Goal: Ask a question: Seek information or help from site administrators or community

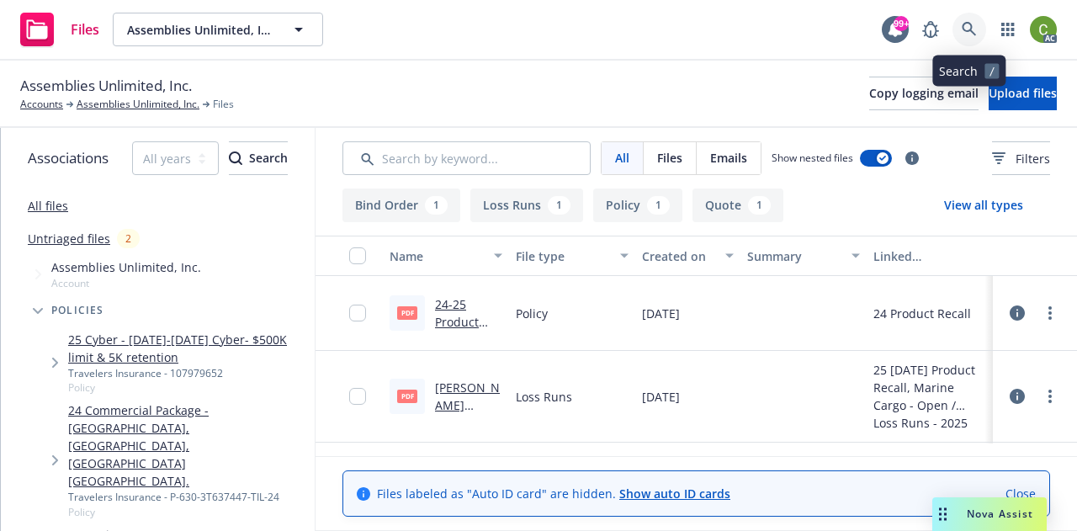
click at [969, 24] on icon at bounding box center [968, 29] width 15 height 15
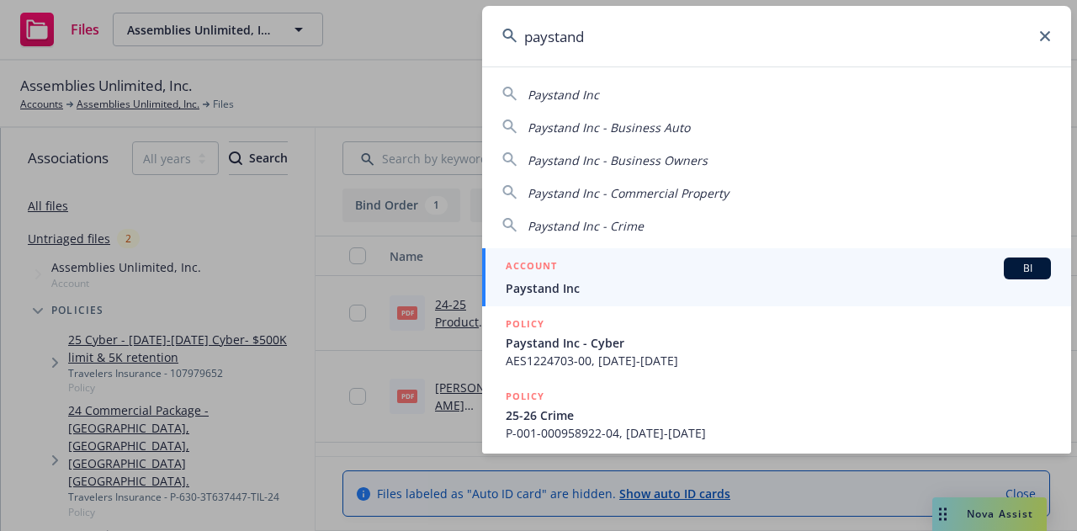
type input "paystand"
click at [762, 275] on div "ACCOUNT BI" at bounding box center [778, 268] width 545 height 22
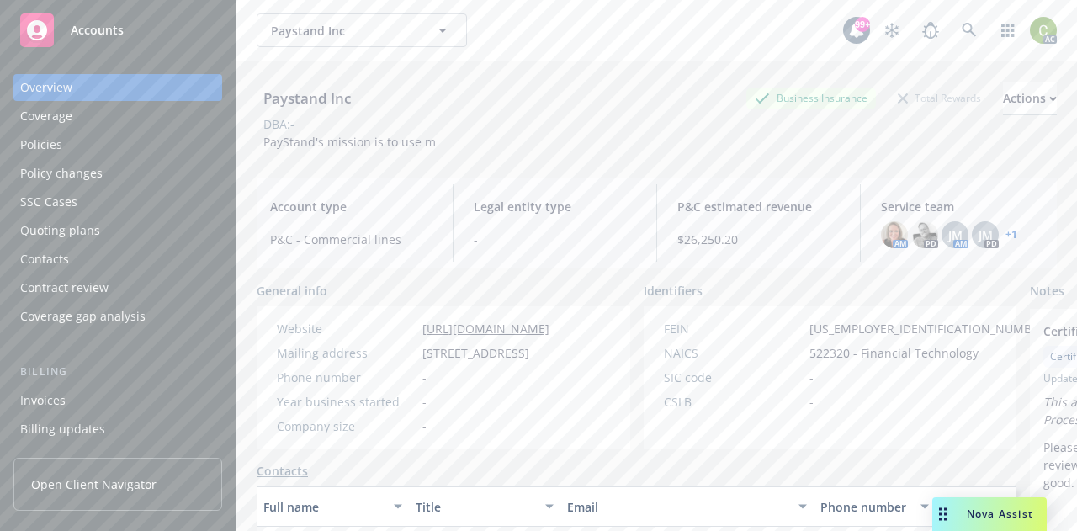
click at [63, 148] on div "Policies" at bounding box center [117, 144] width 195 height 27
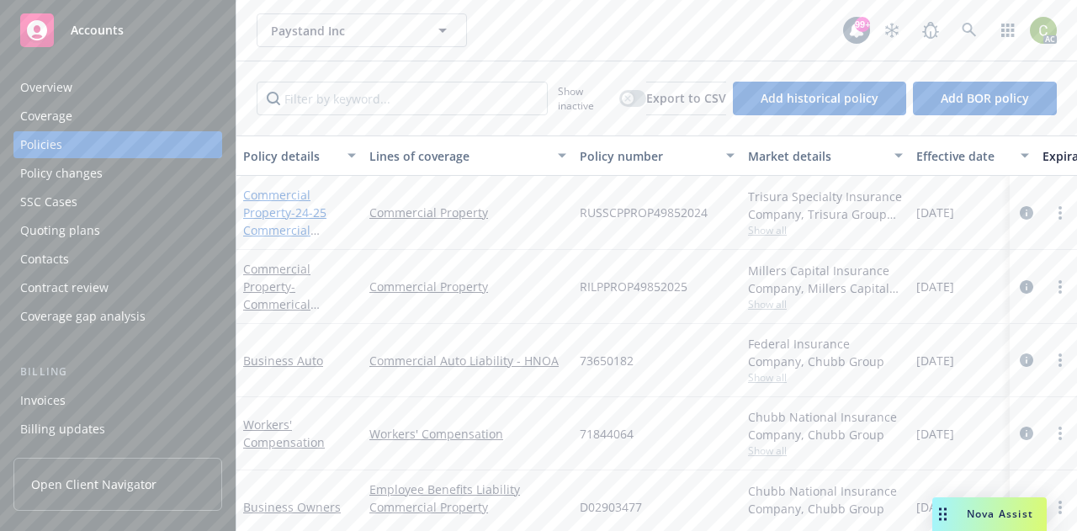
click at [320, 207] on span "- 24-25 Commercial Property RUSSCPPROP49852024" at bounding box center [297, 247] width 108 height 87
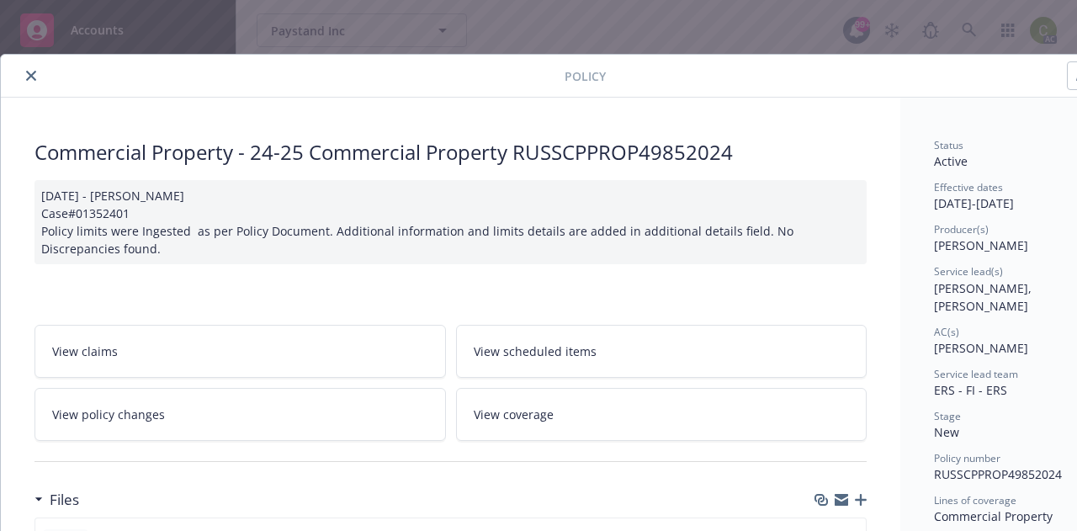
click at [34, 79] on icon "close" at bounding box center [31, 76] width 10 height 10
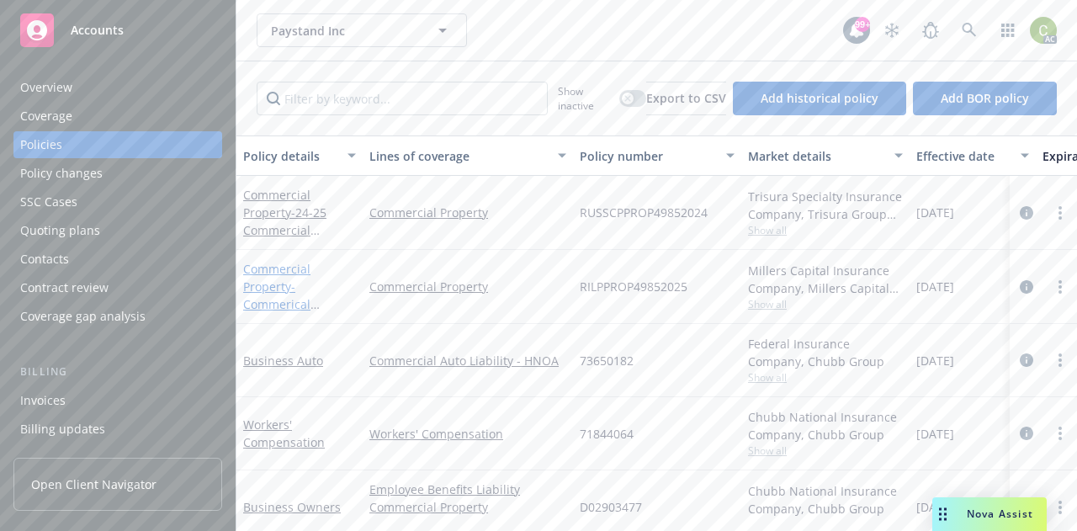
click at [274, 297] on span "- Commerical property Canadian" at bounding box center [296, 303] width 106 height 51
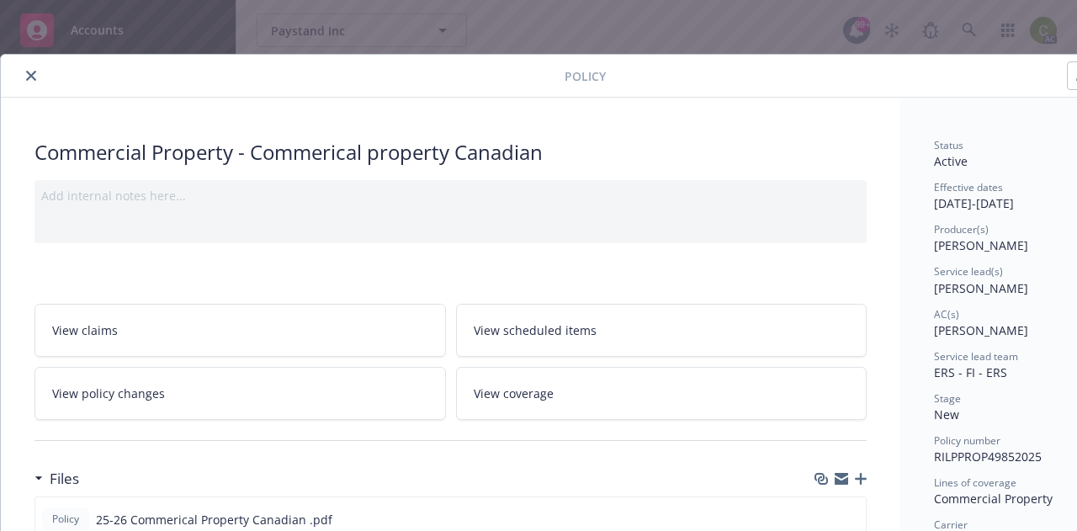
click at [29, 79] on icon "close" at bounding box center [31, 76] width 10 height 10
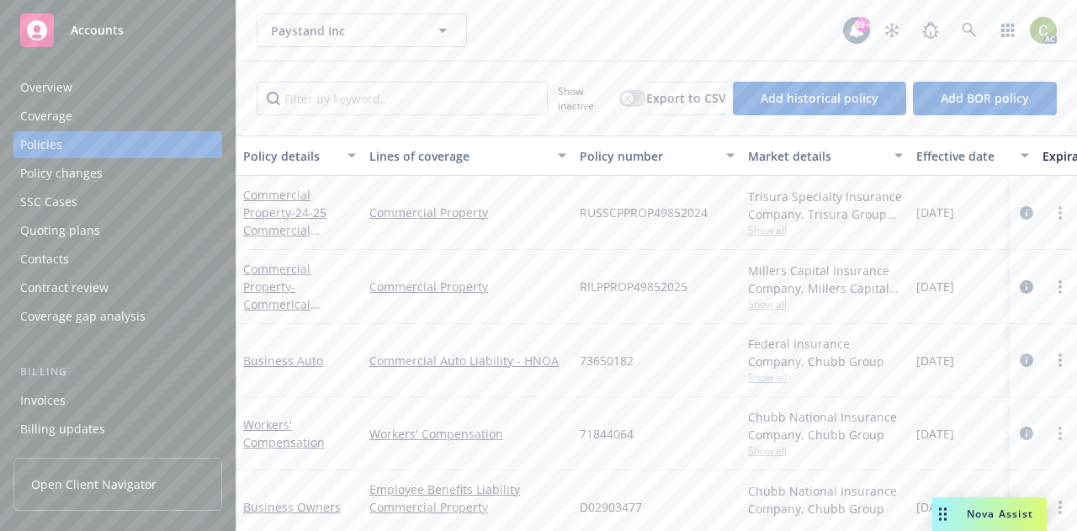
click at [989, 520] on span "Nova Assist" at bounding box center [999, 513] width 66 height 14
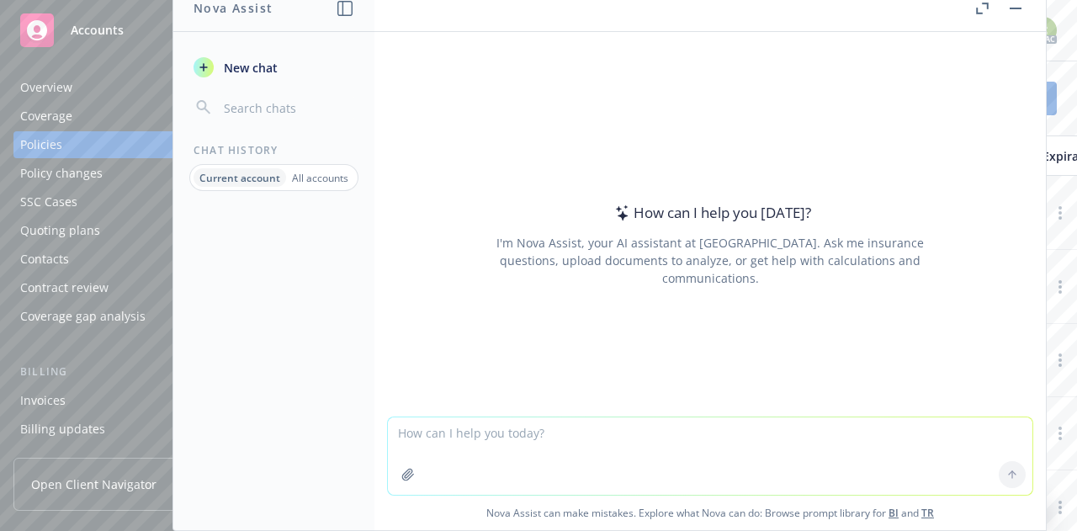
click at [541, 437] on textarea at bounding box center [710, 455] width 644 height 77
type textarea "r"
type textarea "primary versus underlying carrier"
